Goal: Information Seeking & Learning: Learn about a topic

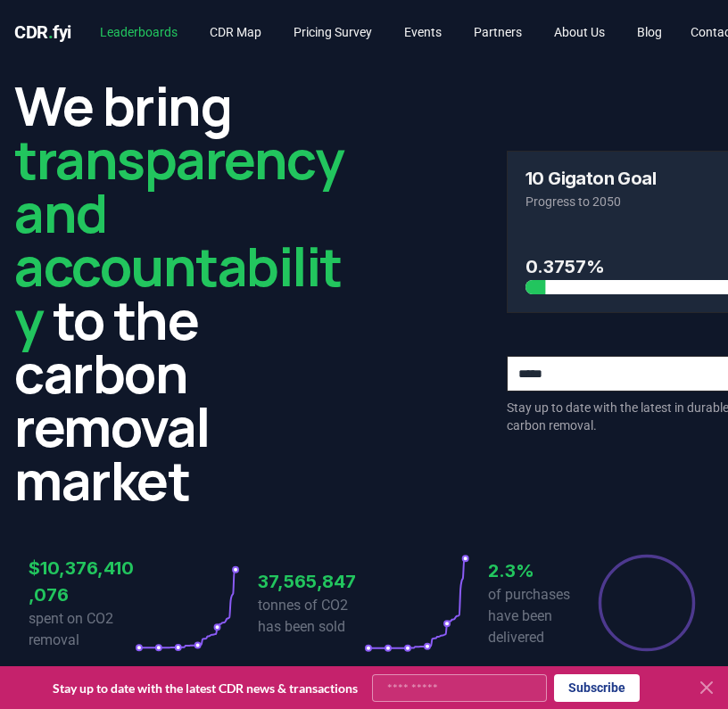
click at [139, 37] on link "Leaderboards" at bounding box center [139, 32] width 106 height 32
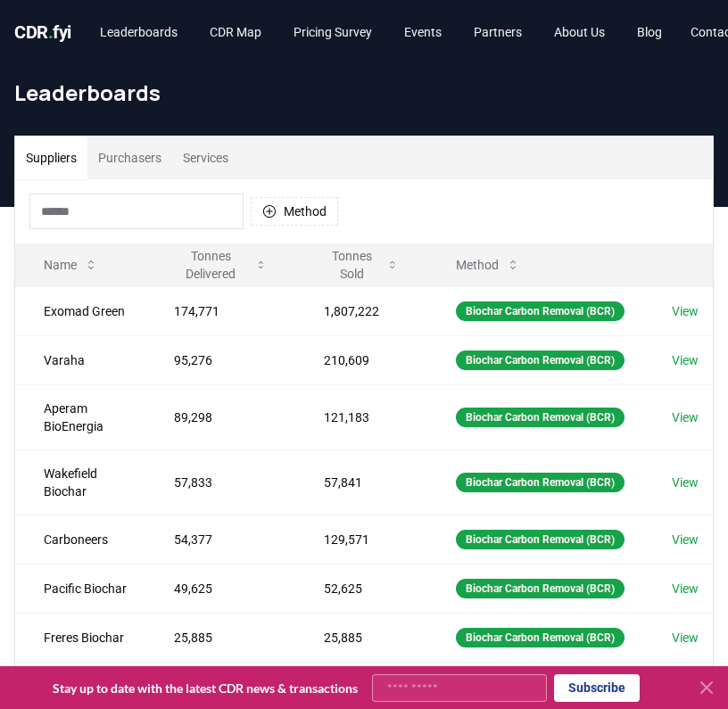
click at [148, 165] on button "Purchasers" at bounding box center [129, 158] width 85 height 43
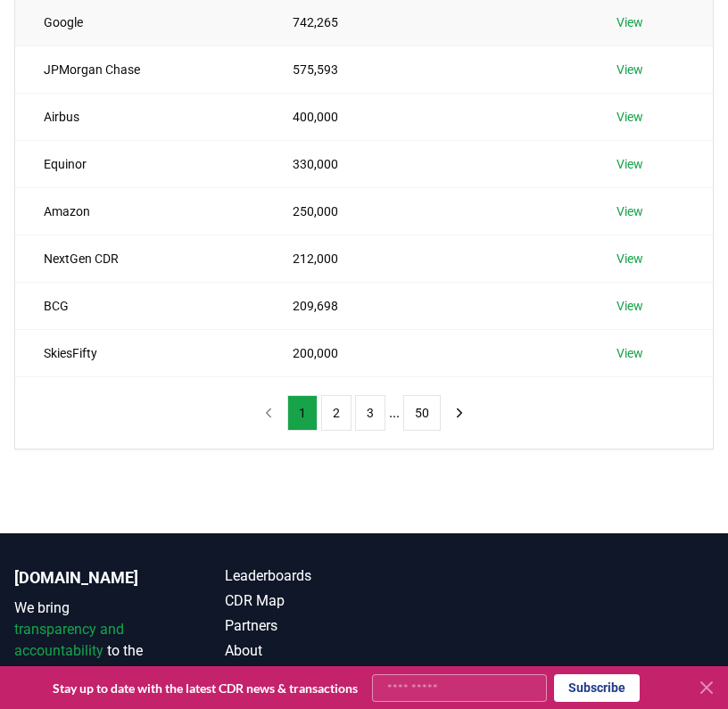
scroll to position [468, 0]
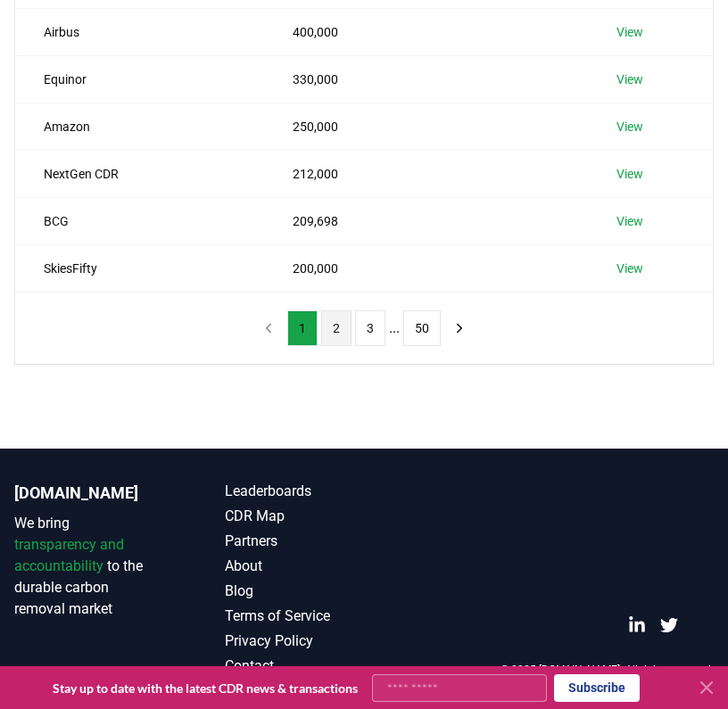
click at [334, 335] on button "2" at bounding box center [336, 329] width 30 height 36
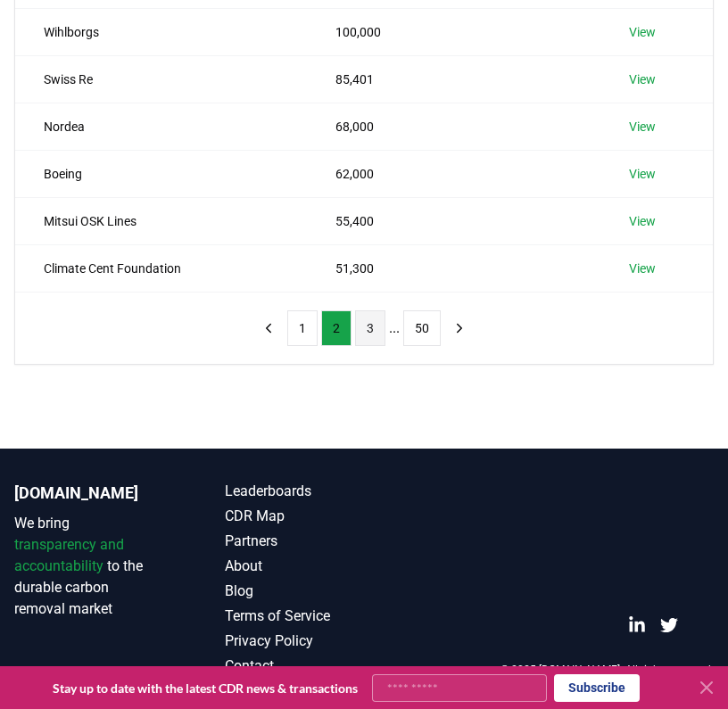
click at [362, 324] on button "3" at bounding box center [370, 329] width 30 height 36
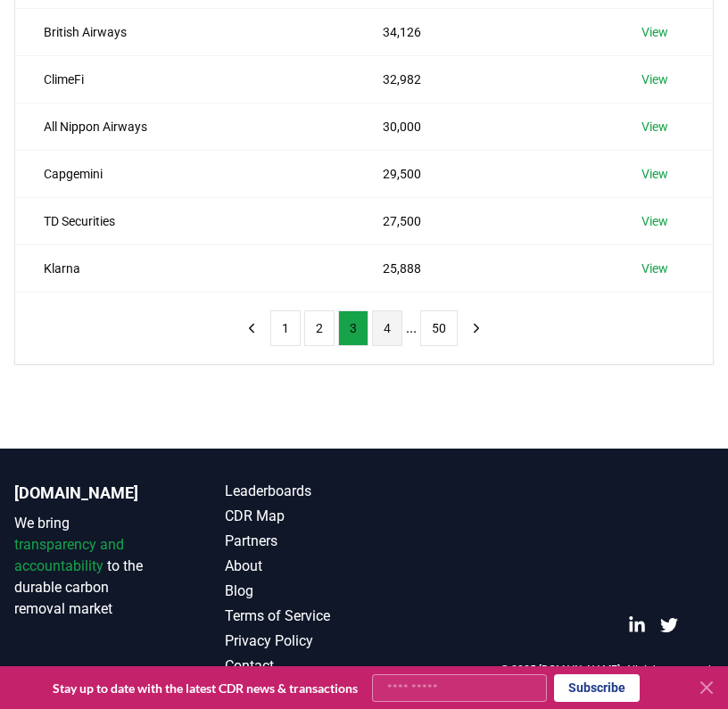
click at [378, 334] on button "4" at bounding box center [387, 329] width 30 height 36
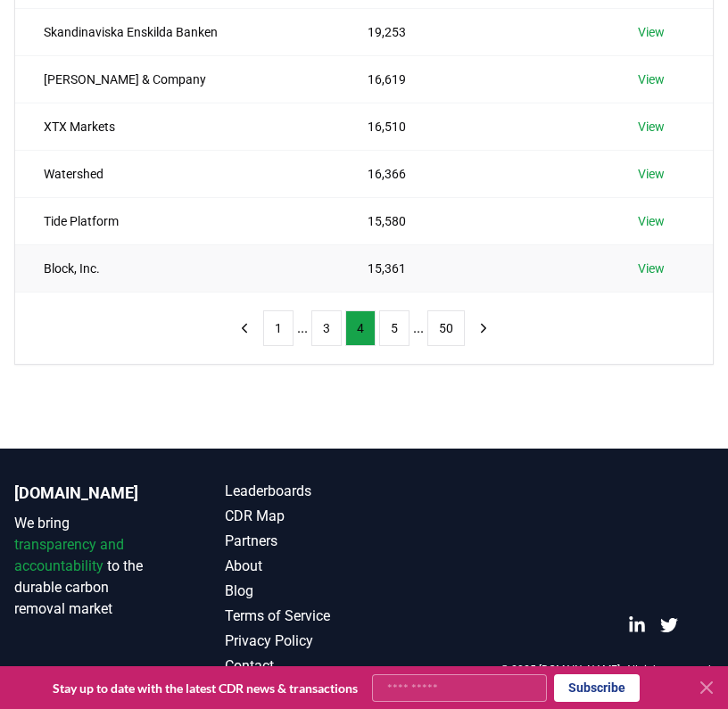
click at [386, 272] on td "15,361" at bounding box center [474, 267] width 270 height 47
click at [402, 310] on div "1 ... 3 4 5 ... 50" at bounding box center [363, 328] width 305 height 71
click at [402, 323] on button "5" at bounding box center [394, 329] width 30 height 36
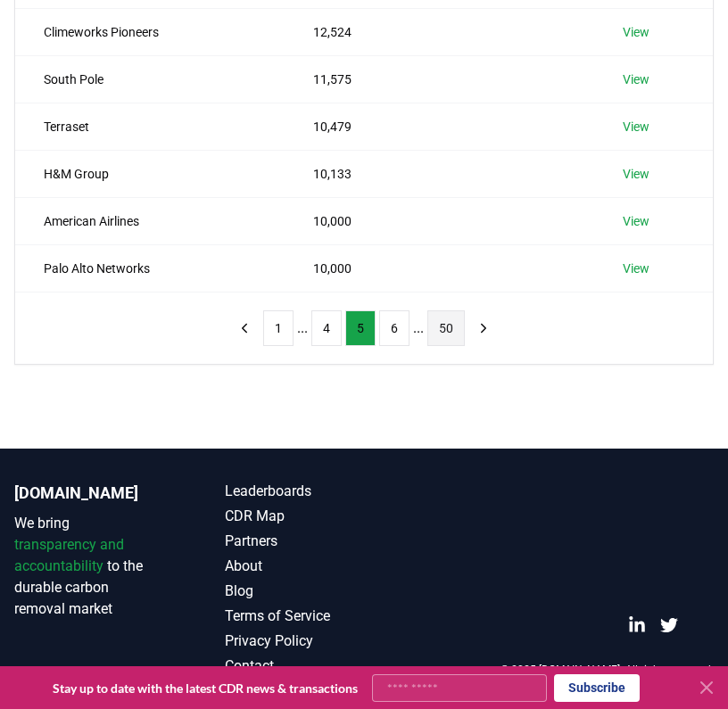
click at [443, 337] on button "50" at bounding box center [445, 329] width 37 height 36
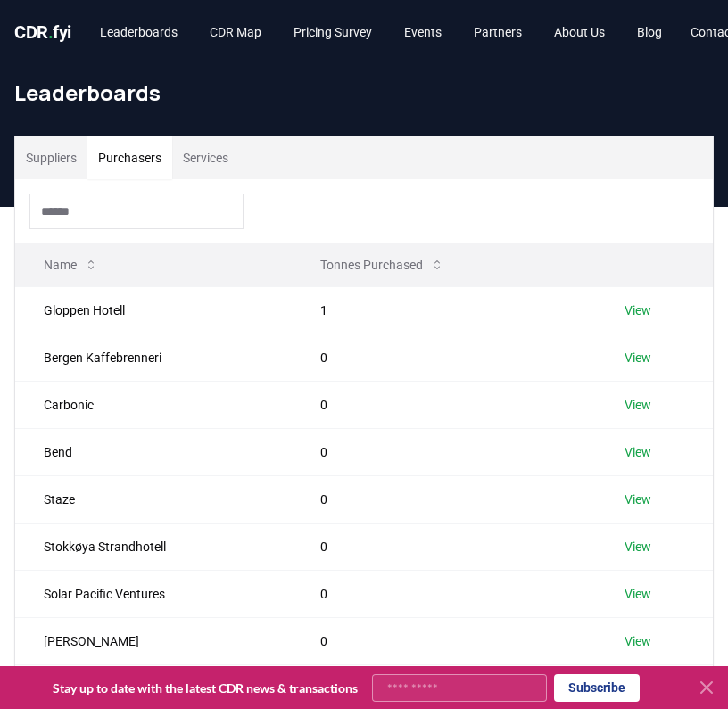
scroll to position [253, 0]
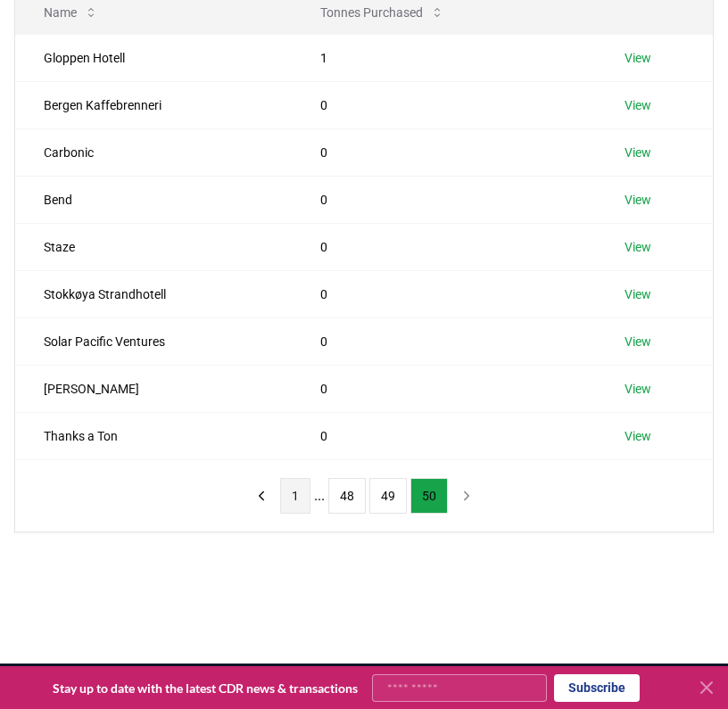
click at [287, 495] on button "1" at bounding box center [295, 496] width 30 height 36
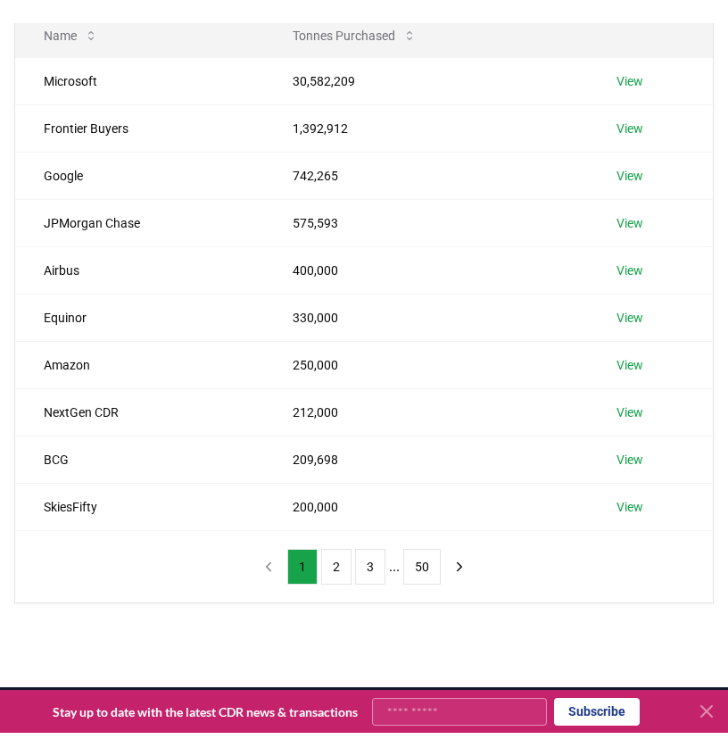
scroll to position [0, 0]
